Goal: Check status: Check status

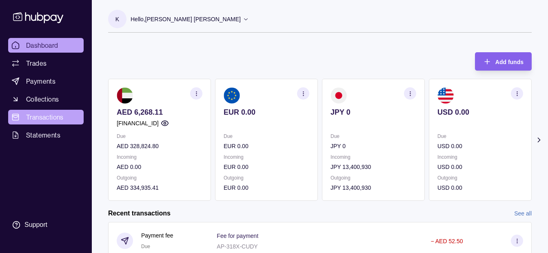
click at [41, 118] on span "Transactions" at bounding box center [45, 117] width 38 height 10
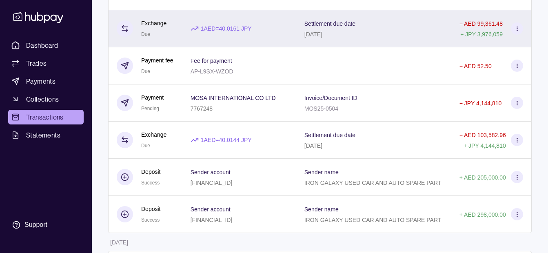
scroll to position [286, 0]
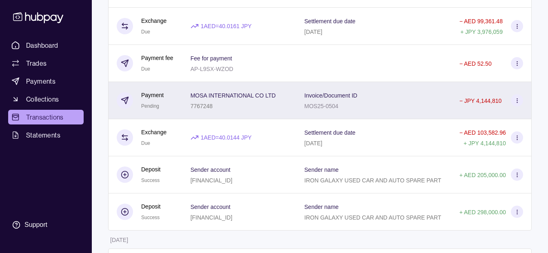
click at [276, 102] on div "7767248" at bounding box center [233, 106] width 85 height 10
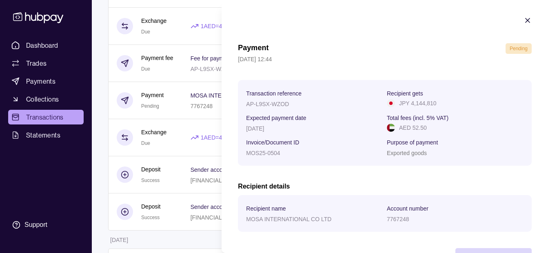
scroll to position [30, 0]
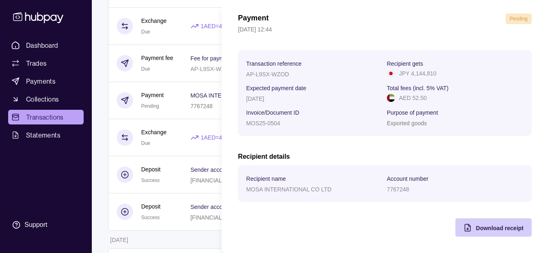
click at [493, 229] on span "Download receipt" at bounding box center [500, 228] width 48 height 7
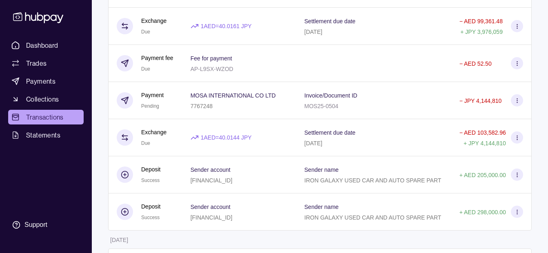
click at [188, 191] on html "Dashboard Trades Payments Collections Transactions Statements Support K Hello, …" at bounding box center [274, 157] width 548 height 886
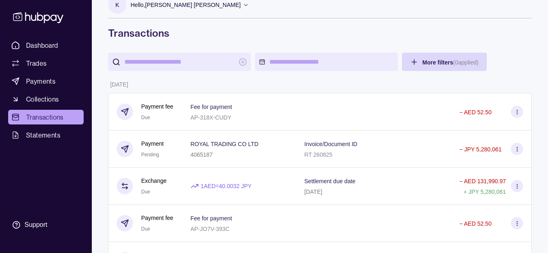
scroll to position [0, 0]
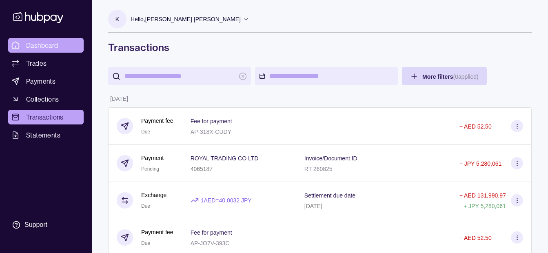
click at [46, 46] on span "Dashboard" at bounding box center [42, 45] width 32 height 10
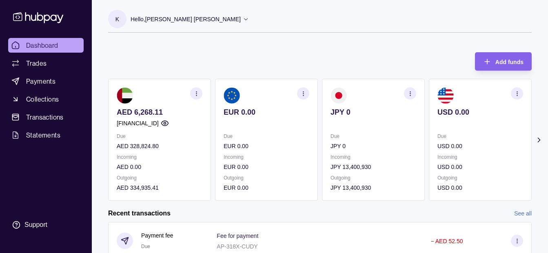
click at [165, 21] on p "Hello, [PERSON_NAME] [PERSON_NAME]" at bounding box center [186, 19] width 110 height 9
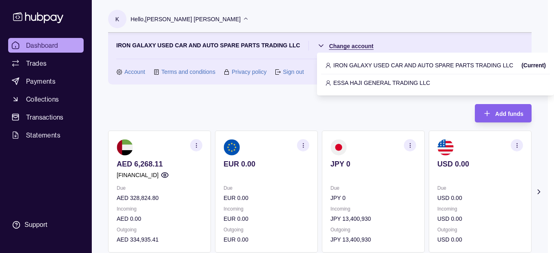
click at [341, 47] on html "Dashboard Trades Payments Collections Transactions Statements Support K Hello, …" at bounding box center [277, 243] width 554 height 486
click at [345, 82] on p "ESSA HAJI GENERAL TRADING LLC" at bounding box center [382, 82] width 97 height 9
